Goal: Task Accomplishment & Management: Manage account settings

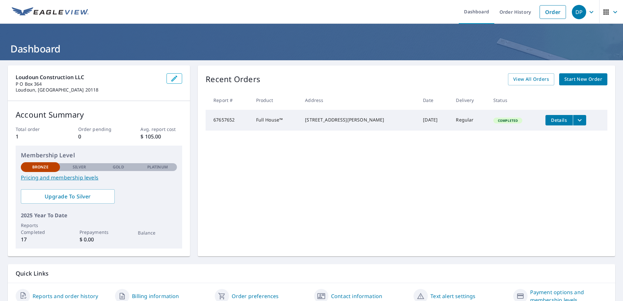
click at [576, 119] on icon "filesDropdownBtn-67657652" at bounding box center [580, 120] width 8 height 8
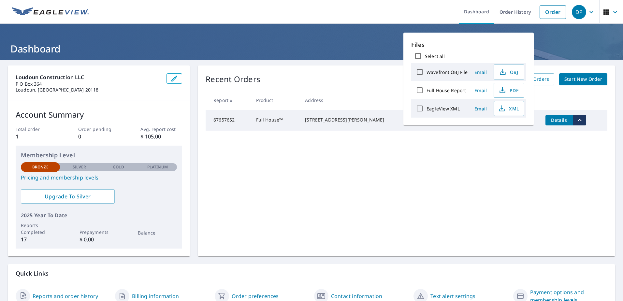
click at [447, 156] on div "Recent Orders View All Orders Start New Order Report # Product Address Date Del…" at bounding box center [407, 161] width 418 height 191
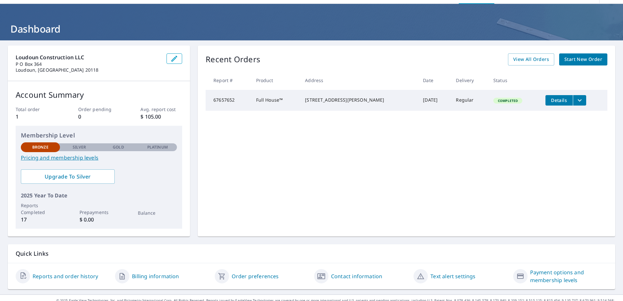
scroll to position [30, 0]
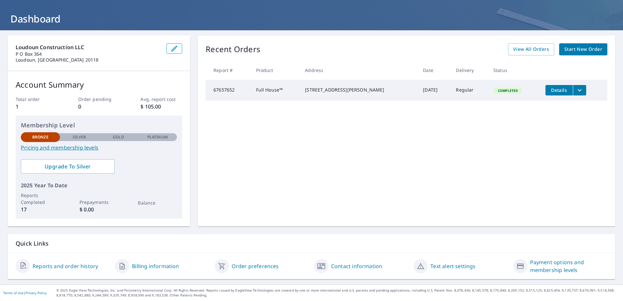
click at [366, 266] on link "Contact information" at bounding box center [356, 266] width 51 height 8
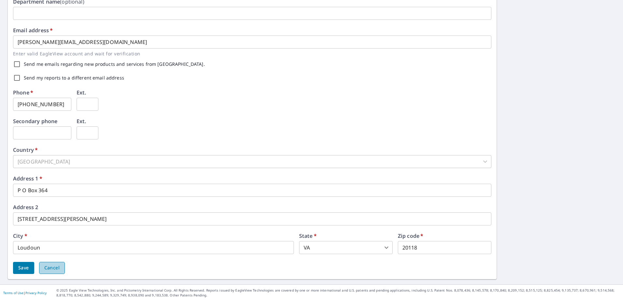
click at [57, 268] on span "Cancel" at bounding box center [51, 268] width 15 height 8
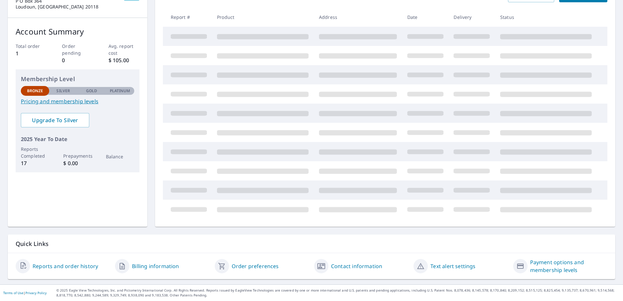
click at [549, 263] on link "Payment options and membership levels" at bounding box center [568, 266] width 77 height 16
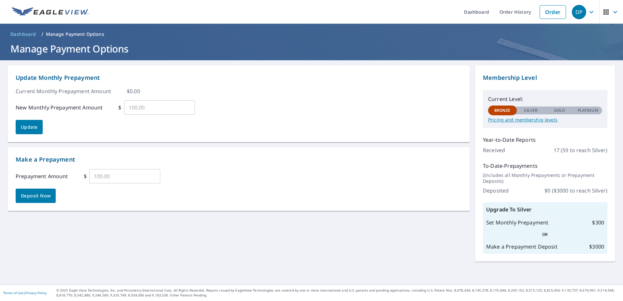
click at [518, 121] on p "Pricing and membership levels" at bounding box center [545, 120] width 114 height 6
click at [520, 11] on link "Order History" at bounding box center [515, 12] width 42 height 24
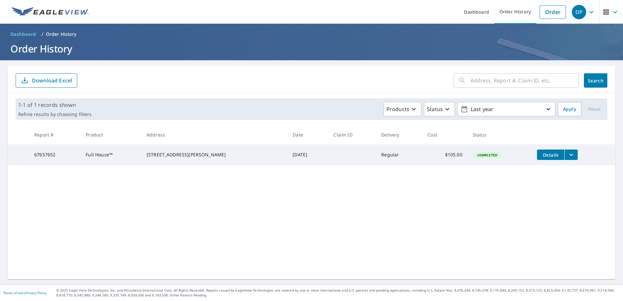
click at [567, 152] on icon "filesDropdownBtn-67657652" at bounding box center [571, 155] width 8 height 8
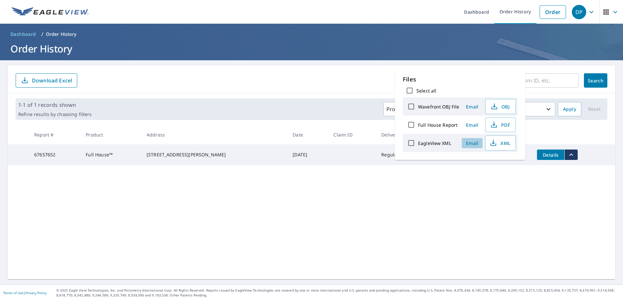
click at [472, 144] on span "Email" at bounding box center [472, 143] width 16 height 6
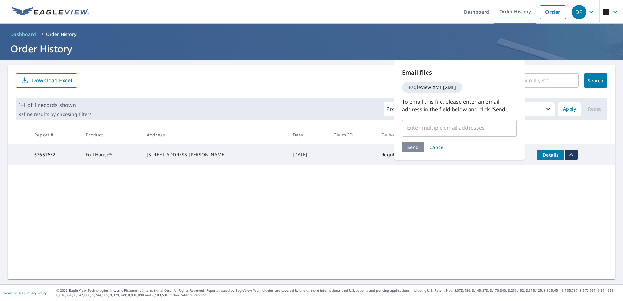
click at [439, 130] on input "text" at bounding box center [454, 128] width 99 height 12
type input "[PERSON_NAME][EMAIL_ADDRESS][DOMAIN_NAME]"
click at [416, 149] on div "Send Cancel" at bounding box center [459, 147] width 115 height 10
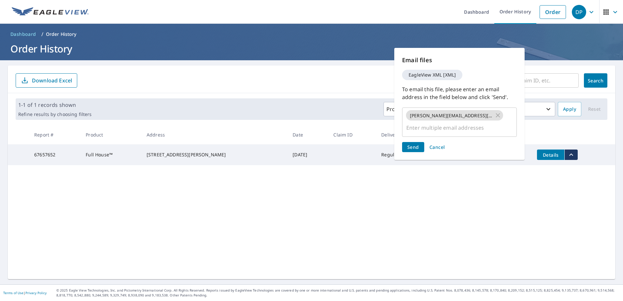
click at [416, 149] on span "Send" at bounding box center [413, 147] width 12 height 6
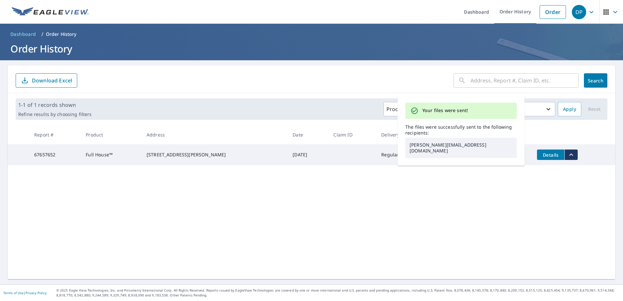
click at [530, 185] on div "​ Search Download Excel 1-1 of 1 records shown Refine results by choosing filte…" at bounding box center [312, 173] width 608 height 214
